Goal: Find specific page/section: Find specific page/section

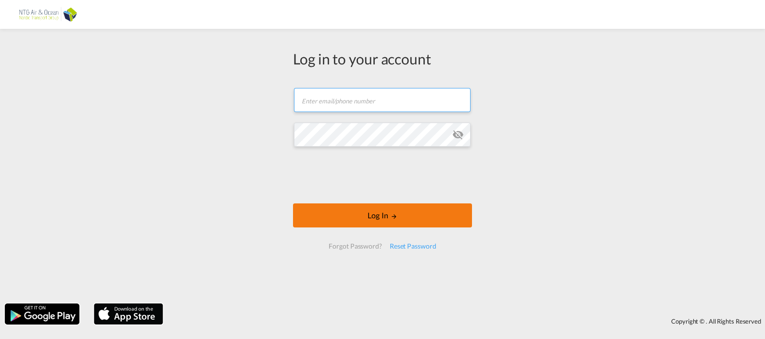
type input "[EMAIL_ADDRESS][DOMAIN_NAME]"
click at [372, 217] on button "Log In" at bounding box center [382, 216] width 179 height 24
